Goal: Task Accomplishment & Management: Manage account settings

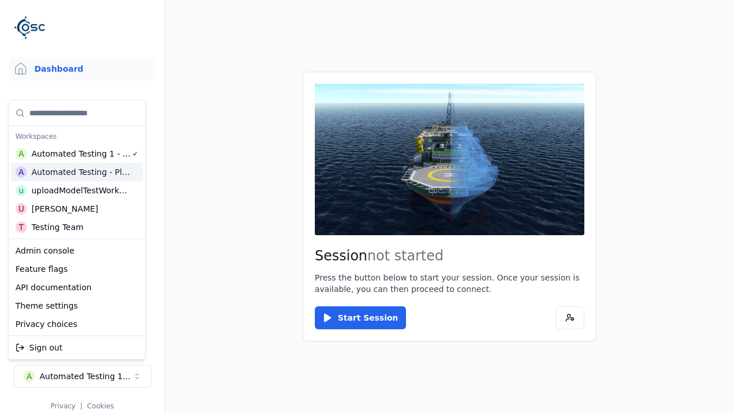
click at [367, 206] on html "Support Dashboard Assets 3D Models Scenes Datasets Recordings Support Documenta…" at bounding box center [367, 206] width 734 height 413
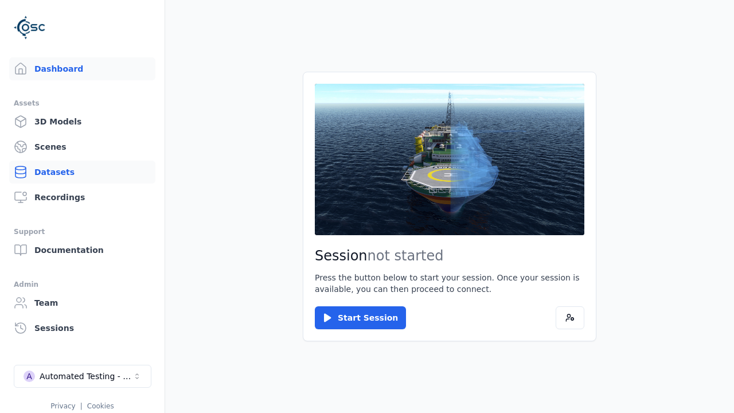
click at [82, 172] on link "Datasets" at bounding box center [82, 172] width 146 height 23
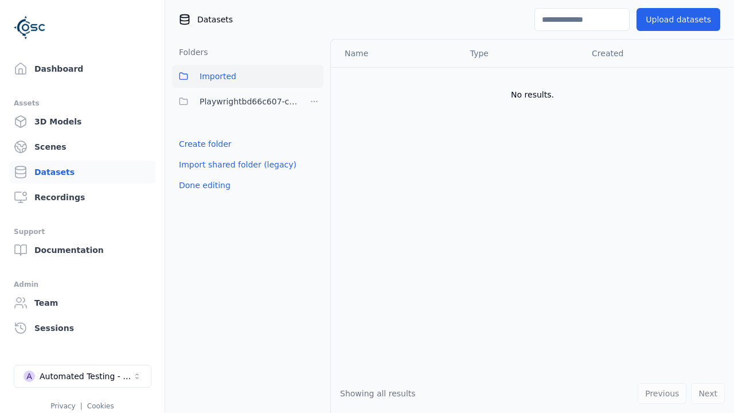
click at [202, 144] on link "Create folder" at bounding box center [205, 143] width 53 height 11
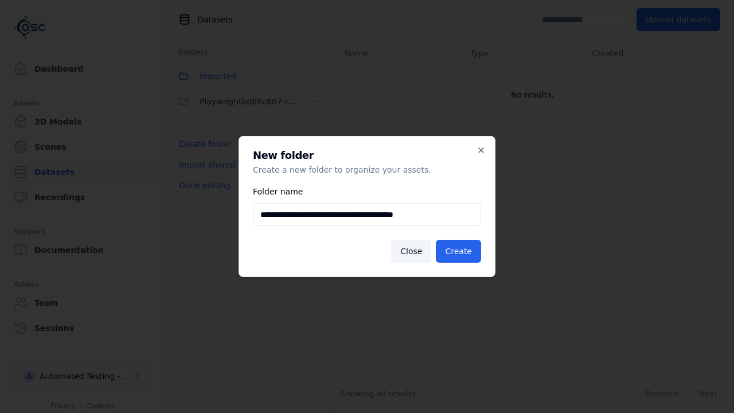
type input "**********"
click at [460, 251] on button "Create" at bounding box center [458, 251] width 45 height 23
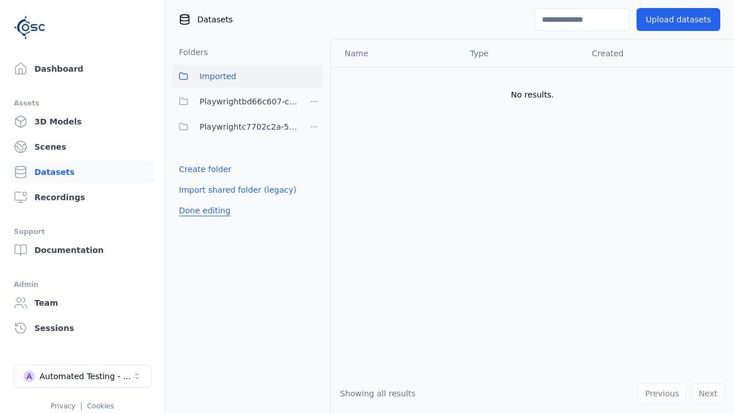
click at [202, 210] on button "Done editing" at bounding box center [204, 210] width 65 height 21
click at [192, 200] on button "Done editing" at bounding box center [204, 210] width 65 height 21
click at [314, 127] on html "Support Dashboard Assets 3D Models Scenes Datasets Recordings Support Documenta…" at bounding box center [367, 206] width 734 height 413
click at [314, 168] on div "Share" at bounding box center [318, 168] width 77 height 18
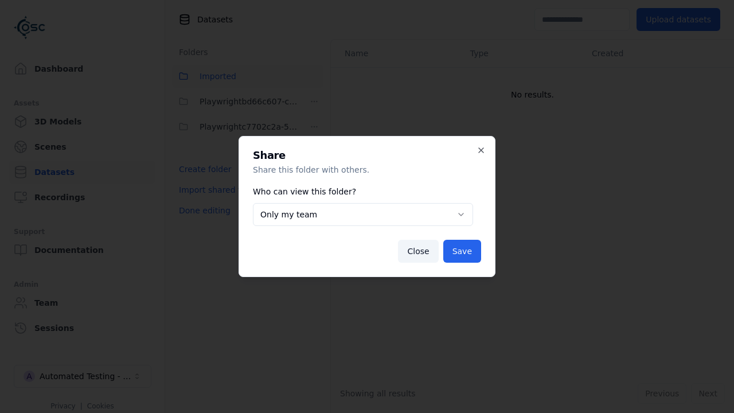
click at [362, 214] on body "**********" at bounding box center [367, 206] width 734 height 413
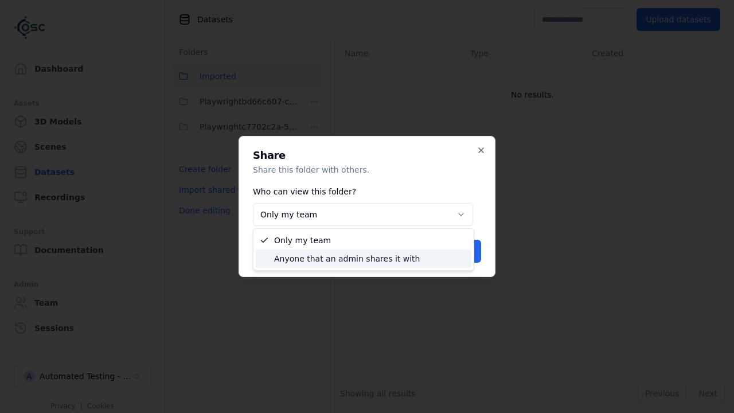
select select "****"
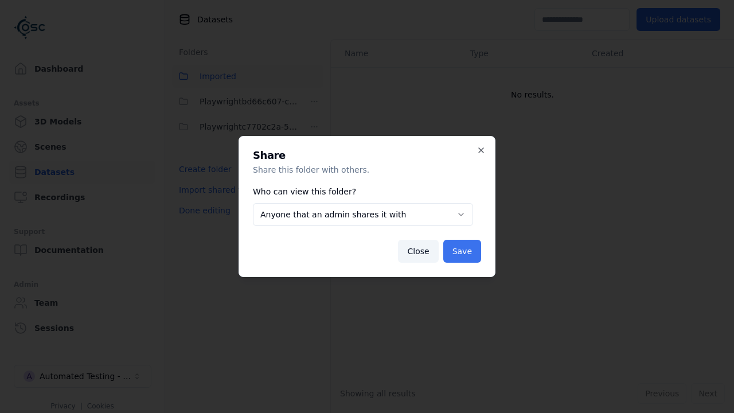
click at [463, 251] on button "Save" at bounding box center [462, 251] width 38 height 23
click at [202, 210] on button "Done editing" at bounding box center [204, 210] width 65 height 21
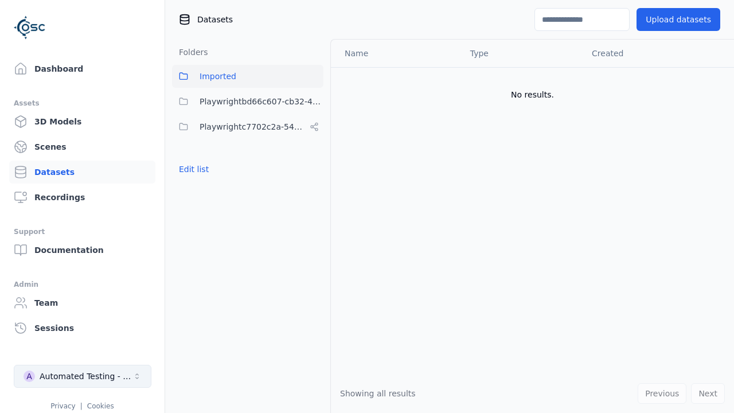
click at [83, 376] on div "Automated Testing - Playwright" at bounding box center [86, 375] width 93 height 11
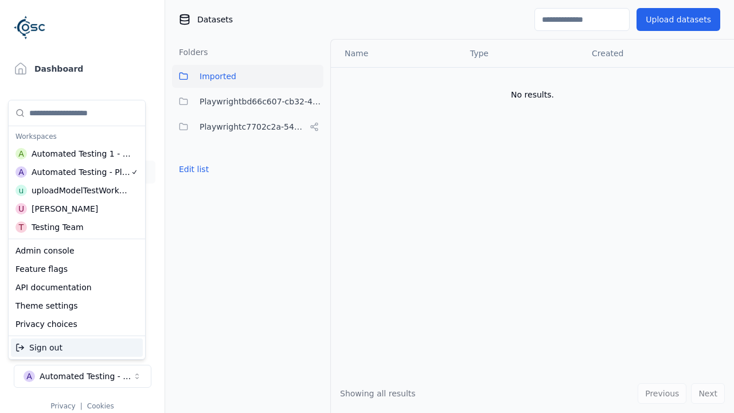
click at [76, 153] on div "Automated Testing 1 - Playwright" at bounding box center [82, 153] width 100 height 11
click at [367, 206] on html "Support Dashboard Assets 3D Models Scenes Datasets Recordings Support Documenta…" at bounding box center [367, 206] width 734 height 413
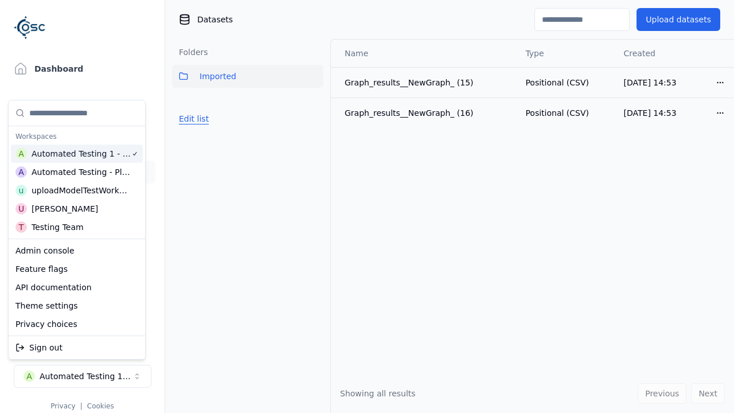
click at [192, 119] on button "Edit list" at bounding box center [194, 118] width 44 height 21
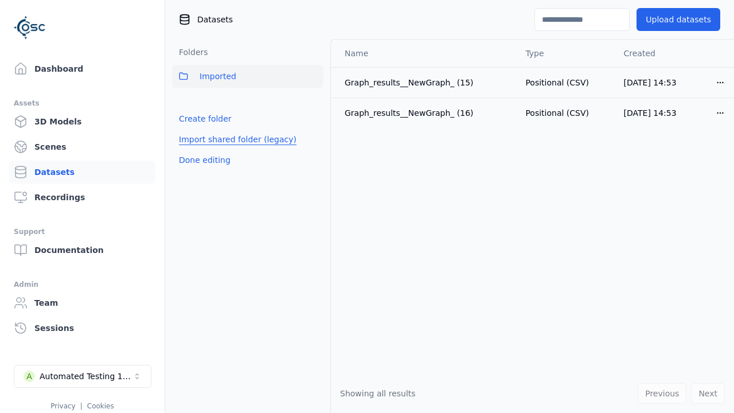
click at [230, 139] on link "Import shared folder (legacy)" at bounding box center [238, 139] width 118 height 11
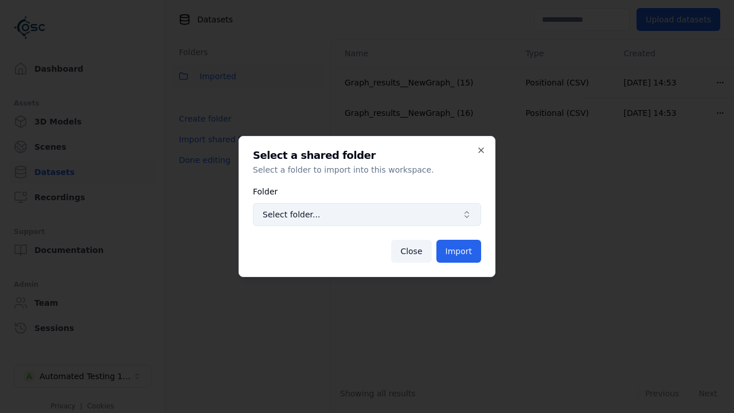
click at [367, 214] on span "Select folder..." at bounding box center [360, 214] width 195 height 11
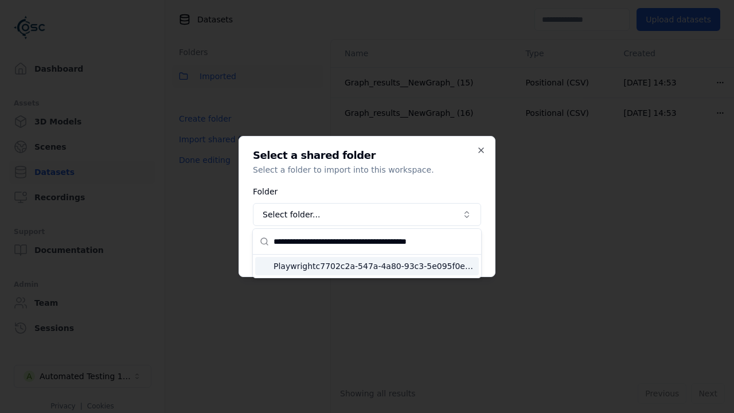
type input "**********"
click at [374, 266] on span "Playwrightc7702c2a-547a-4a80-93c3-5e095f0ea72c" at bounding box center [374, 265] width 201 height 11
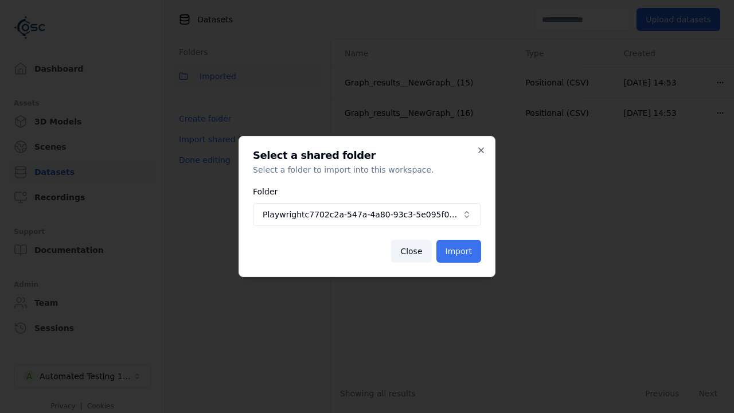
click at [460, 251] on button "Import" at bounding box center [458, 251] width 45 height 23
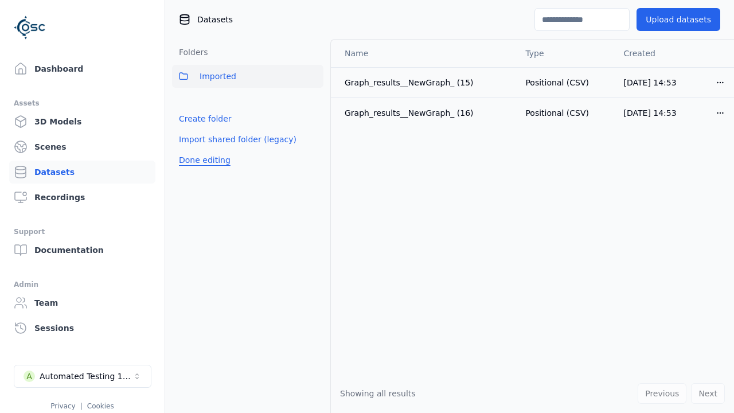
click at [202, 170] on button "Done editing" at bounding box center [204, 160] width 65 height 21
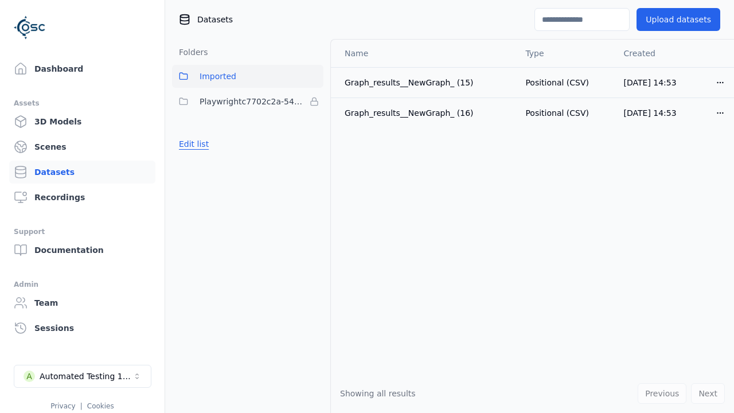
click at [192, 144] on button "Edit list" at bounding box center [194, 144] width 44 height 21
click at [314, 102] on html "Support Dashboard Assets 3D Models Scenes Datasets Recordings Support Documenta…" at bounding box center [367, 206] width 734 height 413
click at [367, 206] on html "Support Dashboard Assets 3D Models Scenes Datasets Recordings Support Documenta…" at bounding box center [367, 206] width 734 height 413
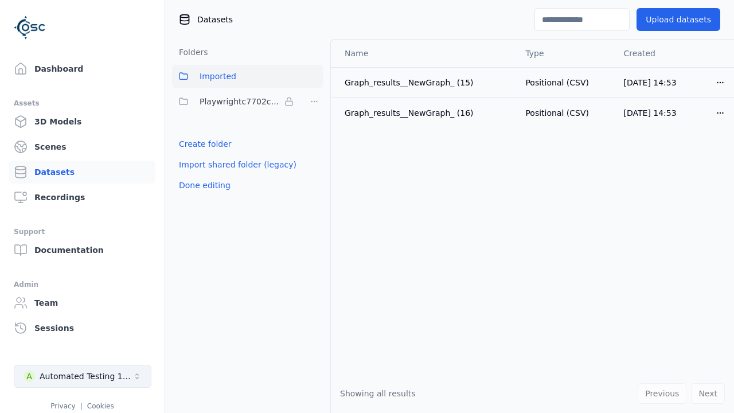
click at [202, 185] on button "Done editing" at bounding box center [204, 185] width 65 height 21
click at [83, 376] on div "Automated Testing 1 - Playwright" at bounding box center [86, 375] width 93 height 11
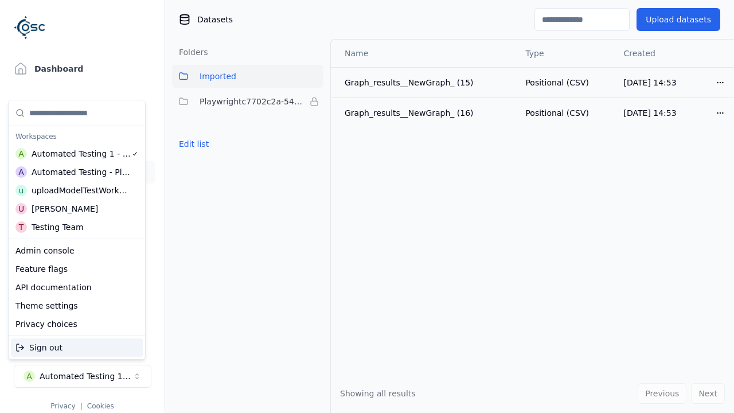
click at [76, 171] on div "Automated Testing - Playwright" at bounding box center [81, 171] width 99 height 11
click at [367, 206] on html "Support Dashboard Assets 3D Models Scenes Datasets Recordings Support Documenta…" at bounding box center [367, 206] width 734 height 413
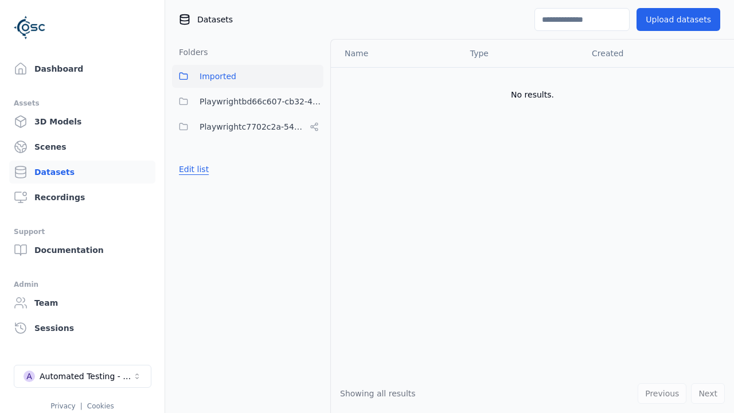
click at [192, 169] on button "Edit list" at bounding box center [194, 169] width 44 height 21
click at [314, 127] on html "Support Dashboard Assets 3D Models Scenes Datasets Recordings Support Documenta…" at bounding box center [367, 206] width 734 height 413
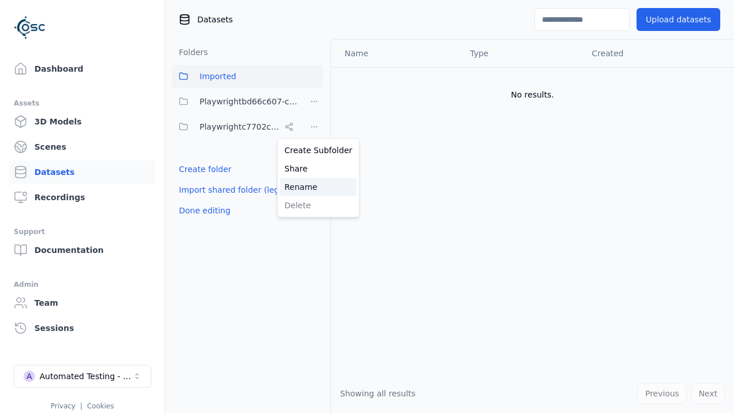
click at [314, 186] on div "Rename" at bounding box center [318, 187] width 77 height 18
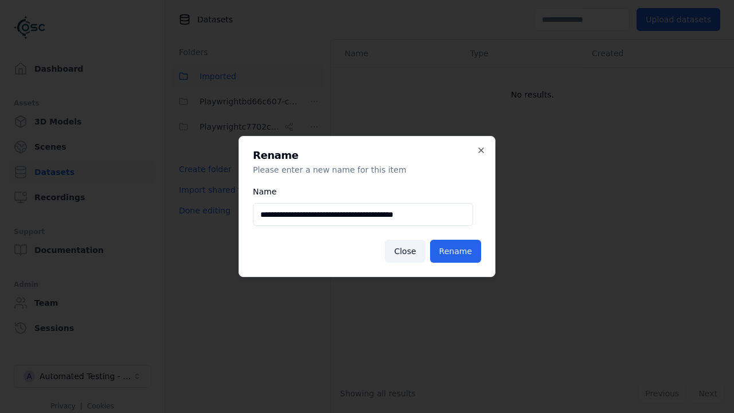
click at [362, 214] on input "**********" at bounding box center [363, 214] width 220 height 23
type input "**********"
click at [458, 251] on button "Rename" at bounding box center [455, 251] width 51 height 23
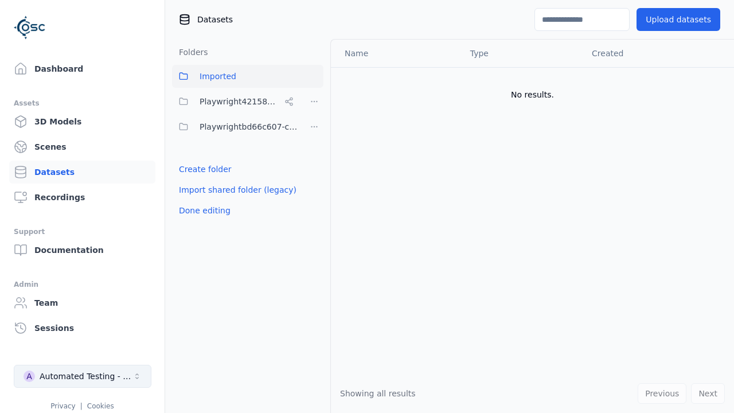
click at [202, 210] on button "Done editing" at bounding box center [204, 210] width 65 height 21
click at [83, 376] on div "Automated Testing - Playwright" at bounding box center [86, 375] width 93 height 11
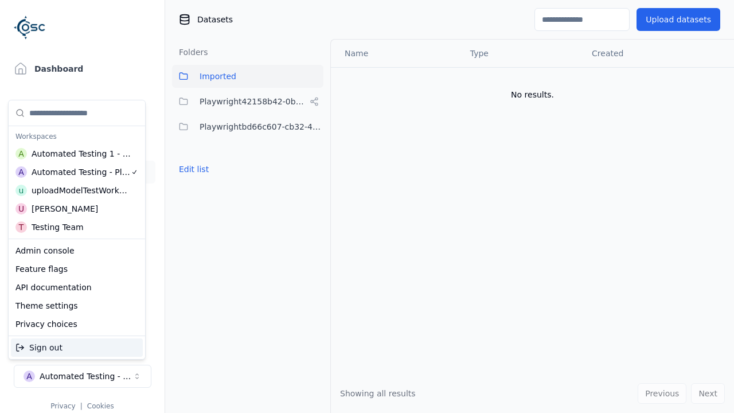
click at [76, 153] on div "Automated Testing 1 - Playwright" at bounding box center [82, 153] width 100 height 11
click at [367, 206] on html "Support Dashboard Assets 3D Models Scenes Datasets Recordings Support Documenta…" at bounding box center [367, 206] width 734 height 413
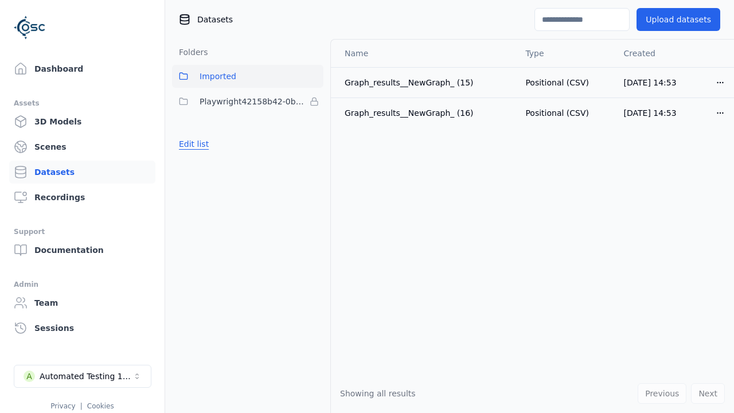
click at [192, 144] on button "Edit list" at bounding box center [194, 144] width 44 height 21
click at [314, 102] on html "Support Dashboard Assets 3D Models Scenes Datasets Recordings Support Documenta…" at bounding box center [367, 206] width 734 height 413
click at [314, 124] on div "Remove" at bounding box center [314, 125] width 68 height 18
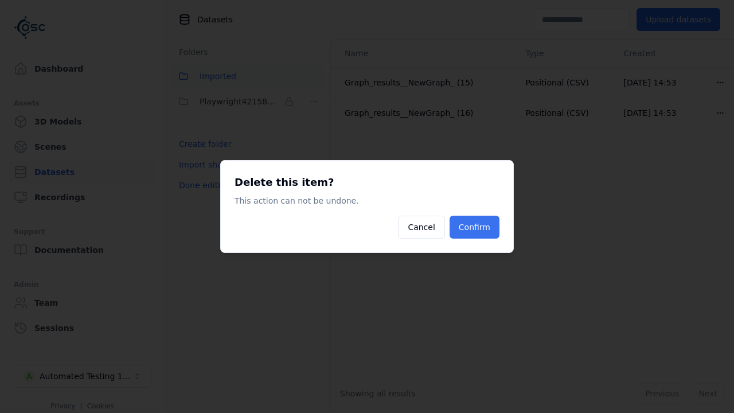
click at [476, 227] on button "Confirm" at bounding box center [475, 227] width 50 height 23
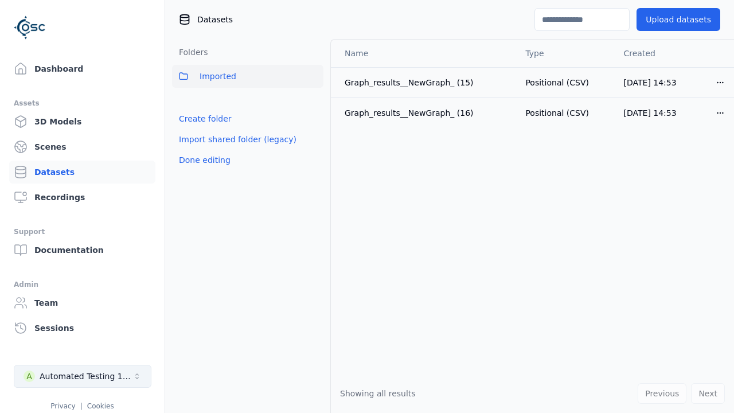
click at [202, 160] on button "Done editing" at bounding box center [204, 160] width 65 height 21
click at [83, 376] on div "Automated Testing 1 - Playwright" at bounding box center [86, 375] width 93 height 11
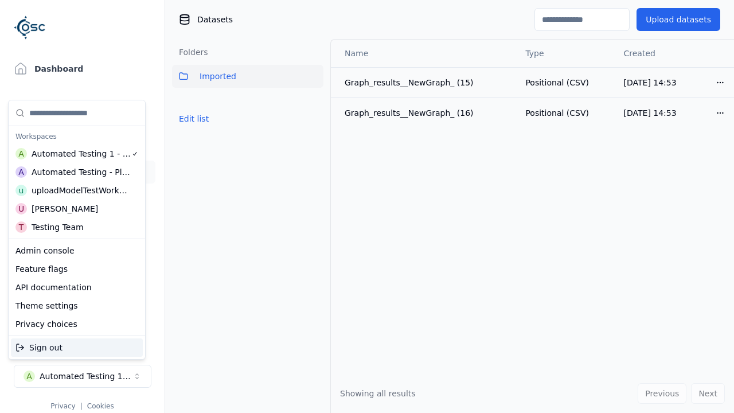
click at [76, 171] on div "Automated Testing - Playwright" at bounding box center [81, 171] width 99 height 11
click at [367, 206] on html "Support Dashboard Assets 3D Models Scenes Datasets Recordings Support Documenta…" at bounding box center [367, 206] width 734 height 413
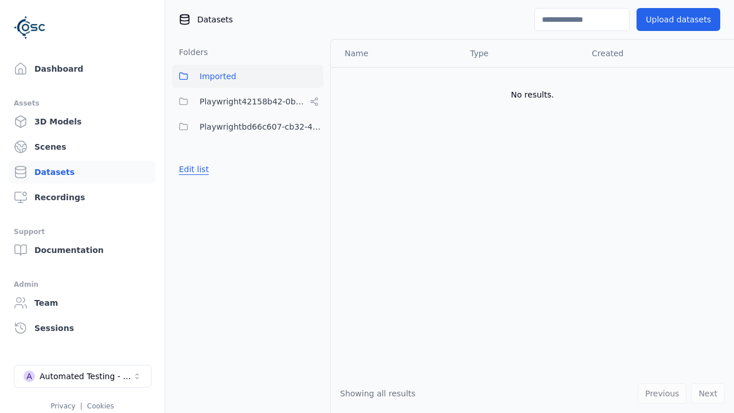
click at [192, 169] on button "Edit list" at bounding box center [194, 169] width 44 height 21
click at [314, 102] on html "Support Dashboard Assets 3D Models Scenes Datasets Recordings Support Documenta…" at bounding box center [367, 206] width 734 height 413
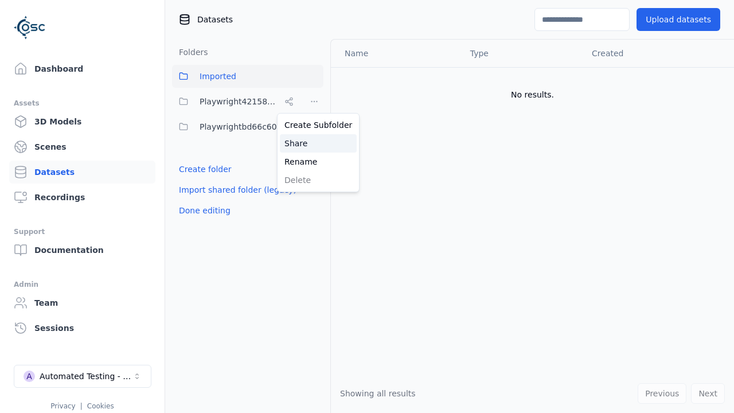
click at [314, 143] on div "Share" at bounding box center [318, 143] width 77 height 18
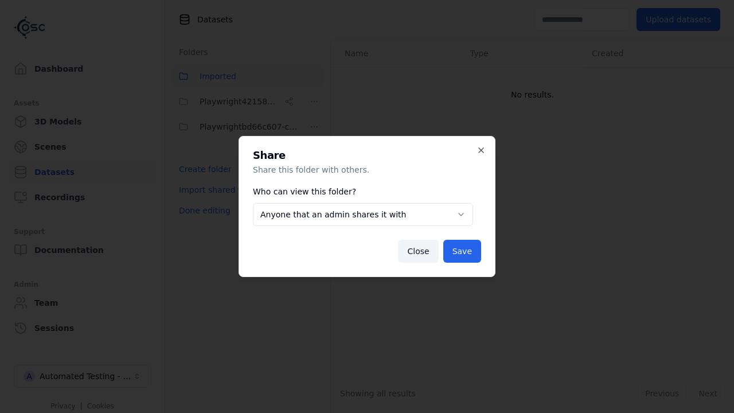
click at [362, 214] on body "**********" at bounding box center [367, 206] width 734 height 413
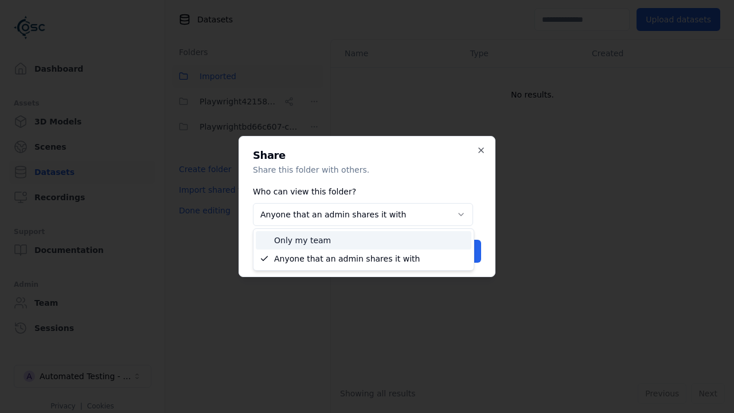
select select "*****"
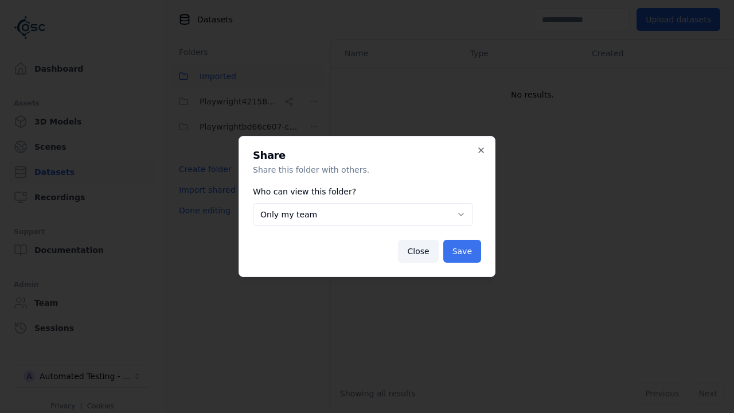
click at [463, 251] on button "Save" at bounding box center [462, 251] width 38 height 23
click at [202, 210] on button "Done editing" at bounding box center [204, 210] width 65 height 21
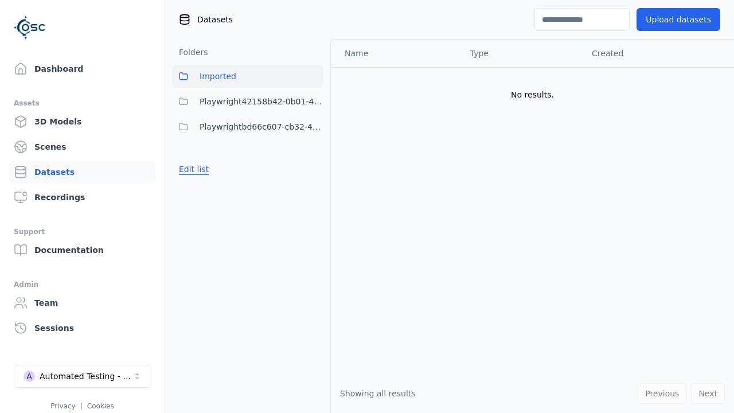
click at [192, 169] on button "Edit list" at bounding box center [194, 169] width 44 height 21
click at [314, 102] on html "Support Dashboard Assets 3D Models Scenes Datasets Recordings Support Documenta…" at bounding box center [367, 206] width 734 height 413
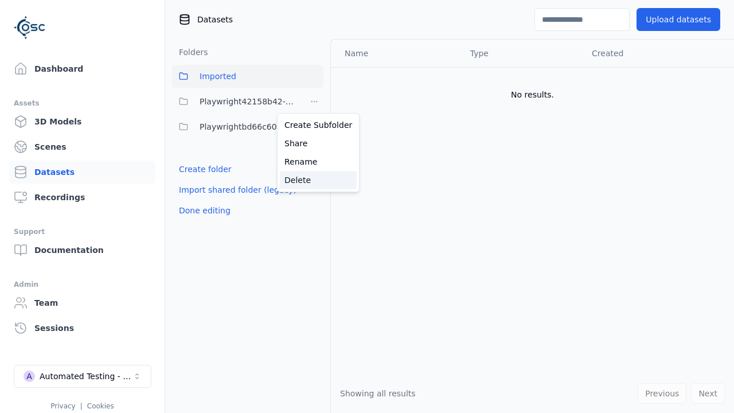
click at [314, 179] on div "Delete" at bounding box center [318, 180] width 77 height 18
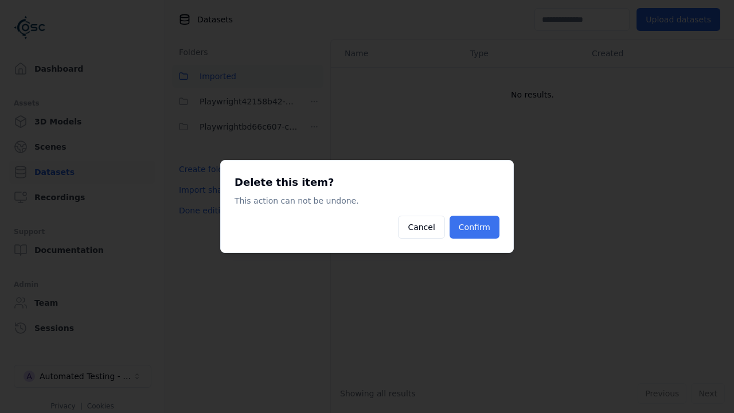
click at [476, 227] on button "Confirm" at bounding box center [475, 227] width 50 height 23
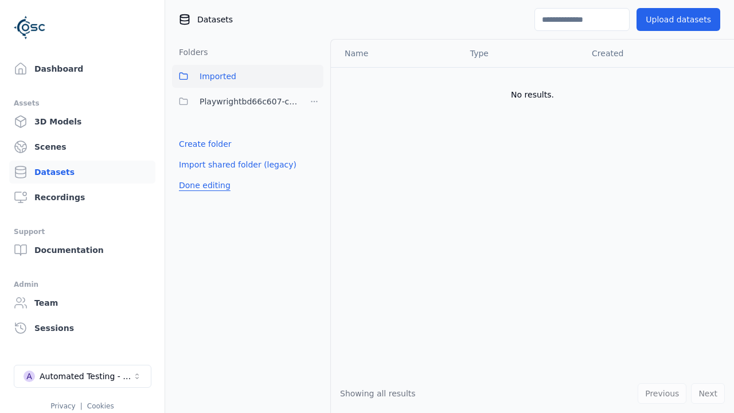
click at [202, 185] on button "Done editing" at bounding box center [204, 185] width 65 height 21
